Goal: Information Seeking & Learning: Understand process/instructions

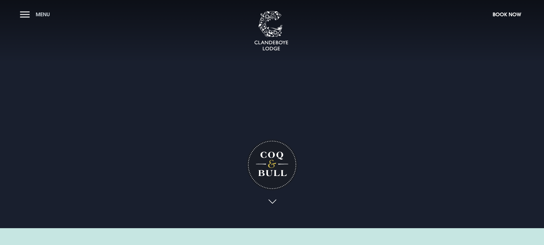
click at [41, 13] on span "Menu" at bounding box center [43, 14] width 14 height 7
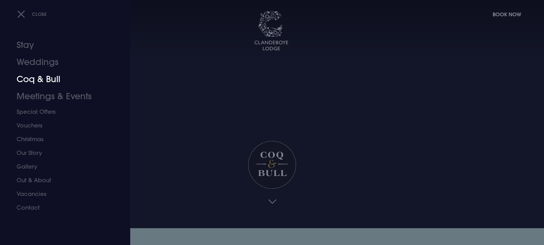
click at [39, 80] on link "Coq & Bull" at bounding box center [62, 79] width 90 height 17
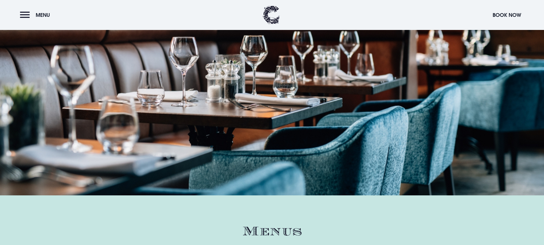
scroll to position [657, 0]
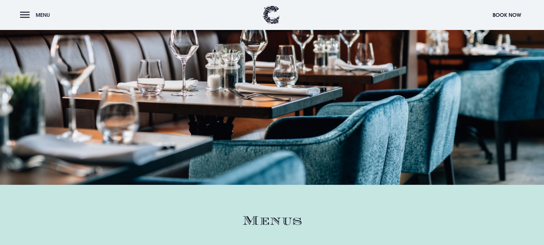
click at [41, 14] on span "Menu" at bounding box center [43, 15] width 14 height 7
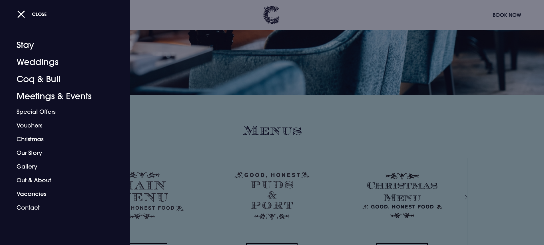
scroll to position [799, 0]
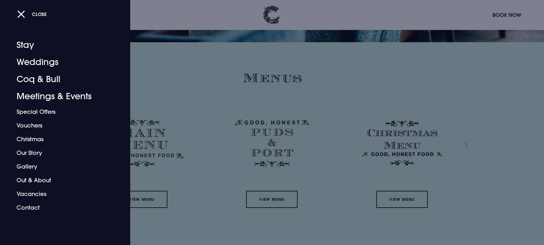
click at [140, 132] on div at bounding box center [272, 122] width 544 height 245
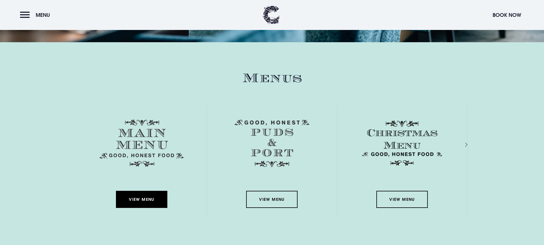
click at [136, 199] on link "View Menu" at bounding box center [141, 199] width 51 height 17
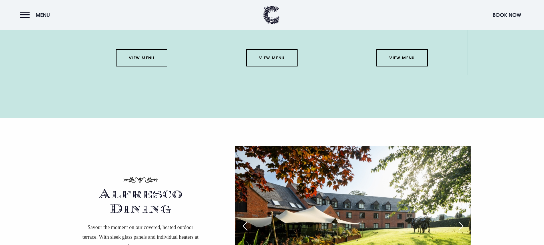
scroll to position [942, 0]
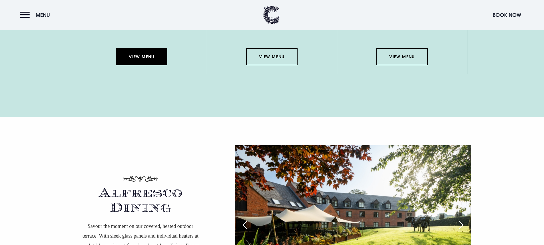
click at [141, 57] on link "View Menu" at bounding box center [141, 56] width 51 height 17
